Goal: Find specific page/section: Find specific page/section

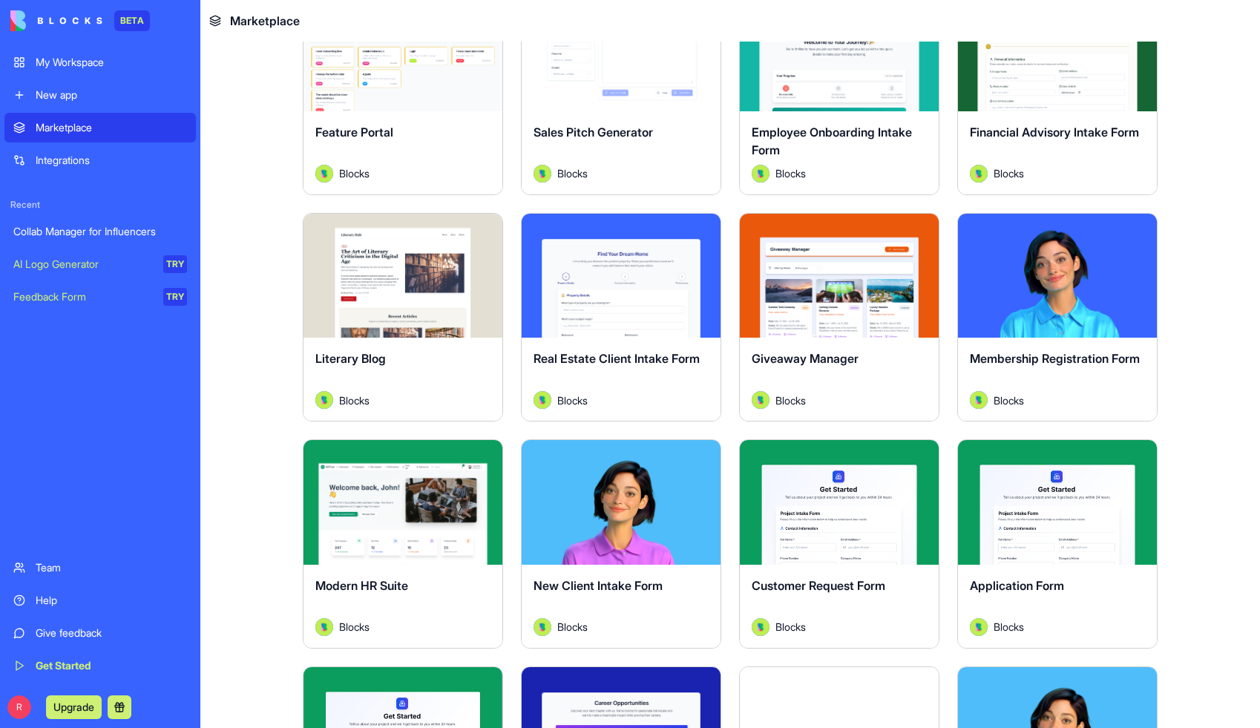
scroll to position [1458, 0]
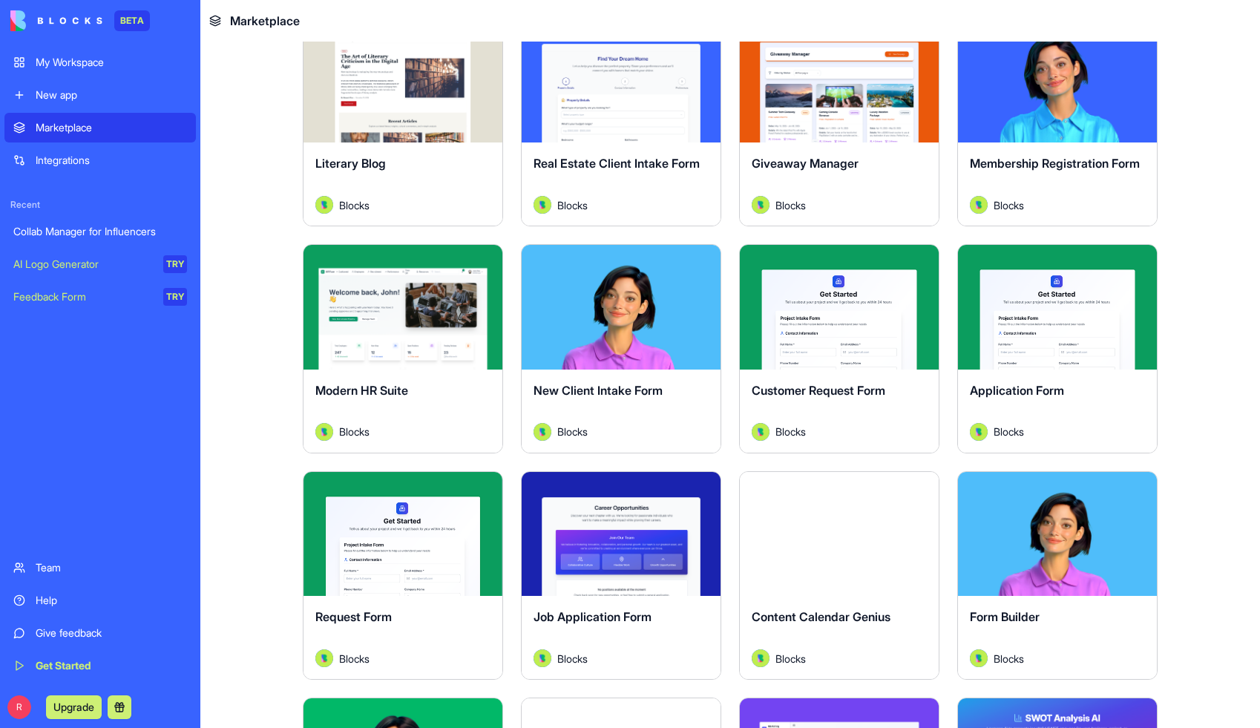
click at [1046, 307] on button "Explore" at bounding box center [1057, 307] width 111 height 30
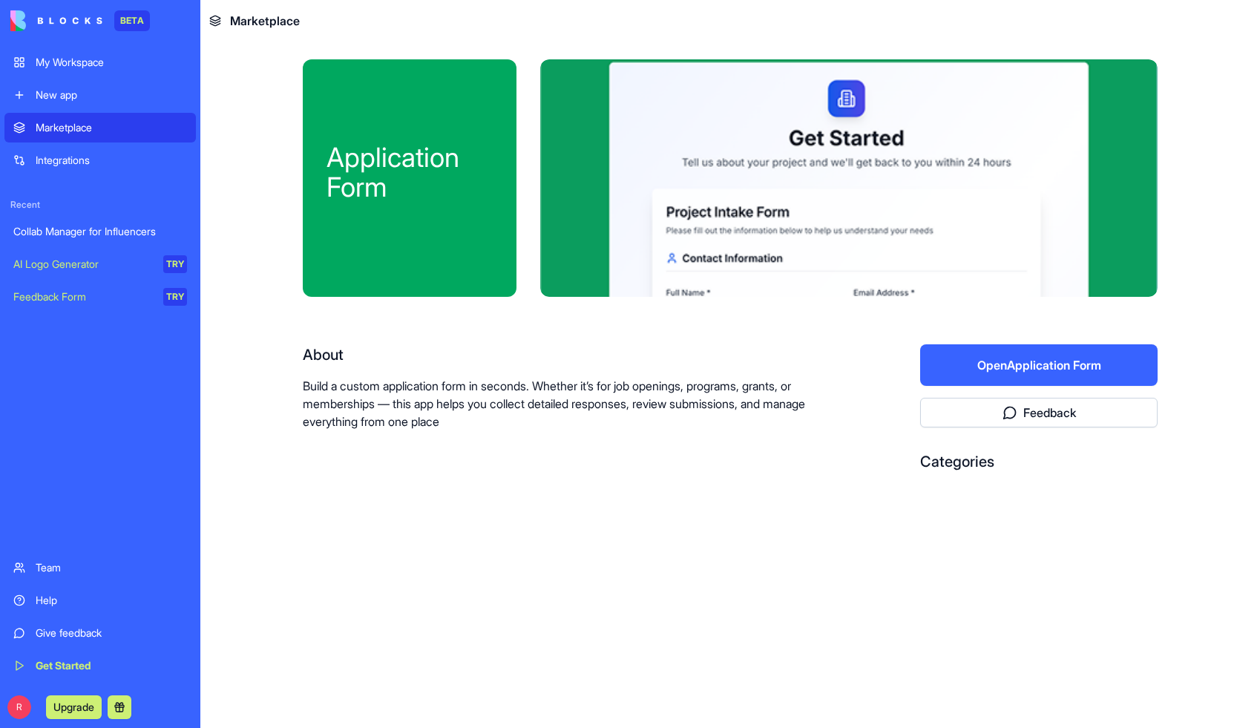
click at [71, 223] on link "Collab Manager for Influencers" at bounding box center [99, 232] width 191 height 30
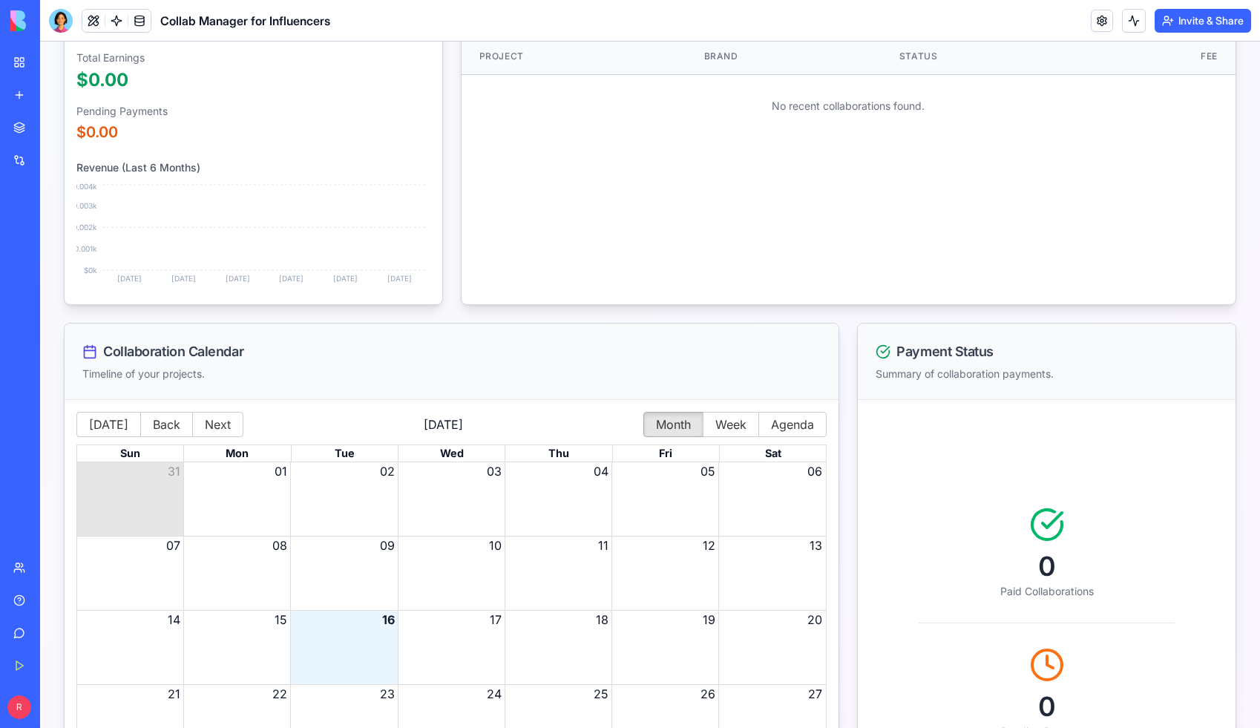
scroll to position [419, 0]
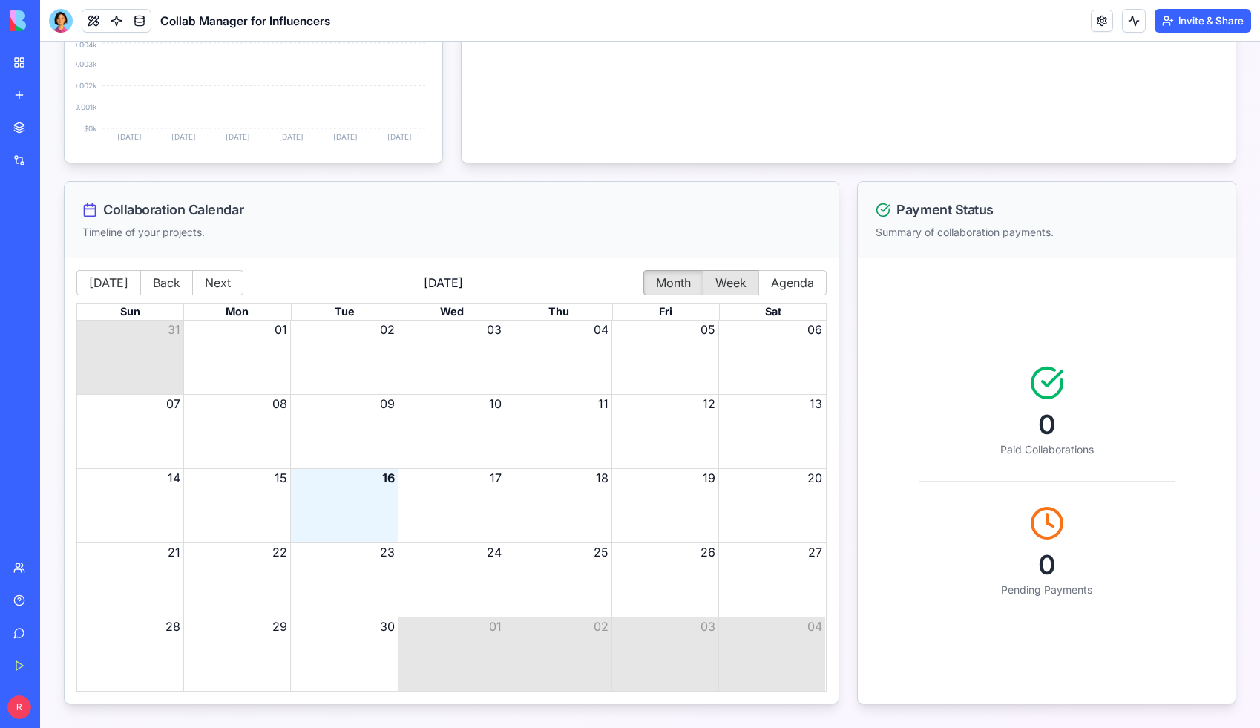
click at [721, 291] on button "Week" at bounding box center [731, 282] width 56 height 25
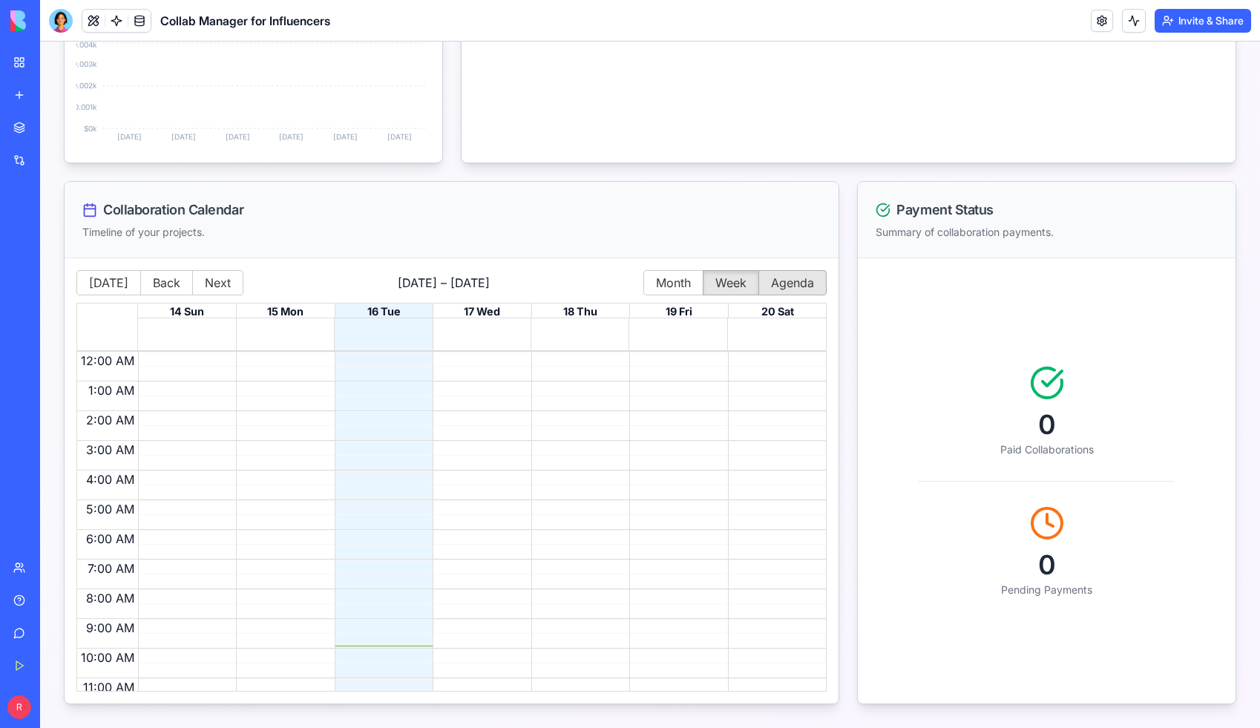
click at [781, 290] on button "Agenda" at bounding box center [792, 282] width 68 height 25
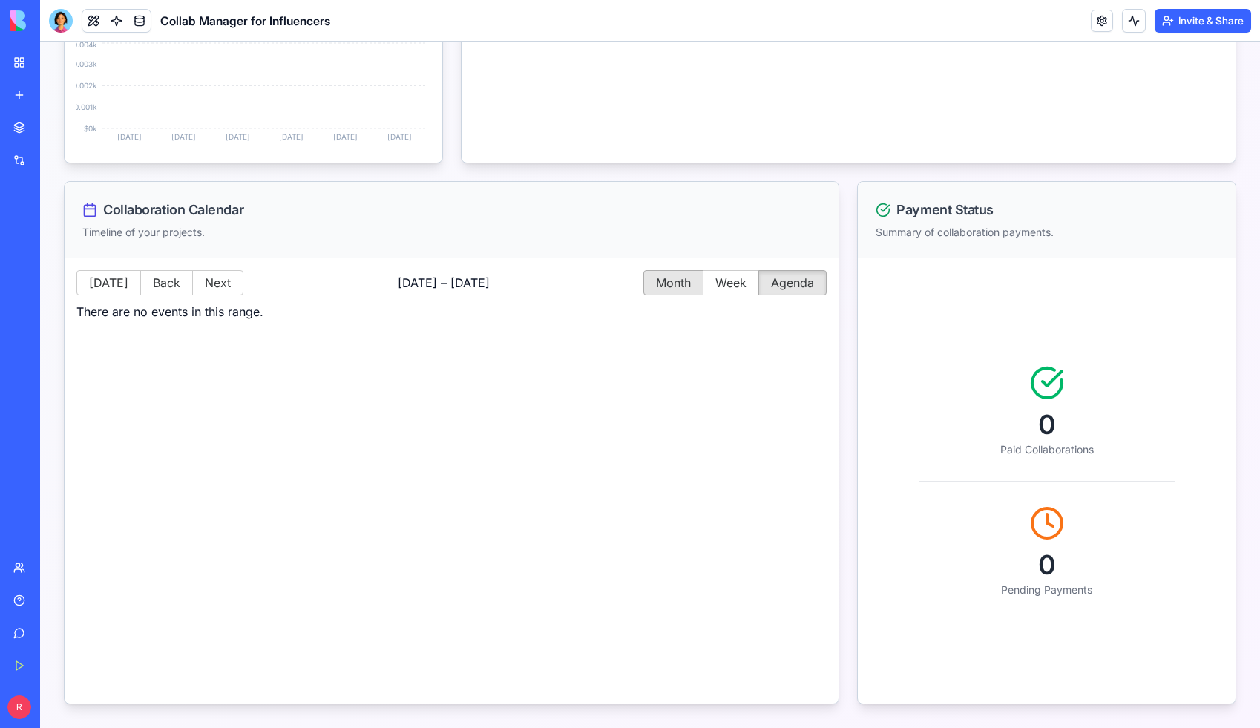
click at [681, 279] on button "Month" at bounding box center [673, 282] width 60 height 25
